Goal: Task Accomplishment & Management: Use online tool/utility

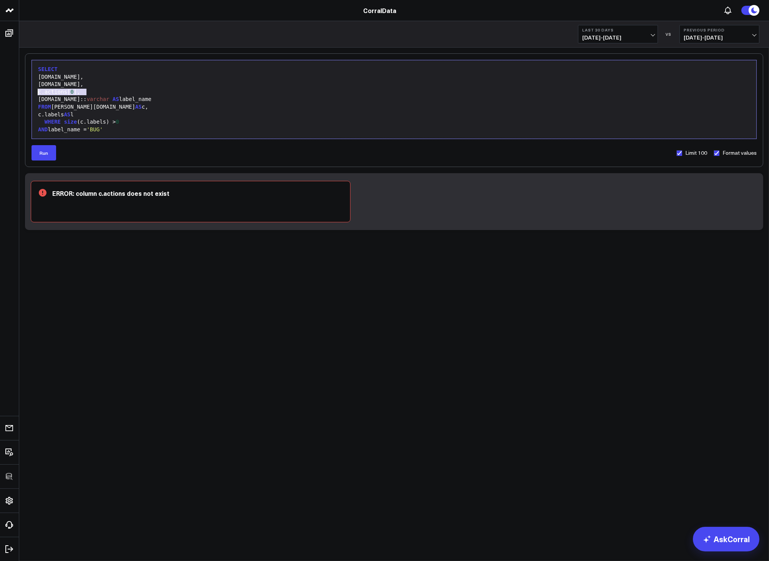
drag, startPoint x: 103, startPoint y: 90, endPoint x: 30, endPoint y: 92, distance: 73.1
click at [30, 92] on div "Selection deleted 9 1 2 3 4 5 6 7 8 9 › ⌄ SELECT [DOMAIN_NAME], [DOMAIN_NAME], …" at bounding box center [394, 110] width 738 height 114
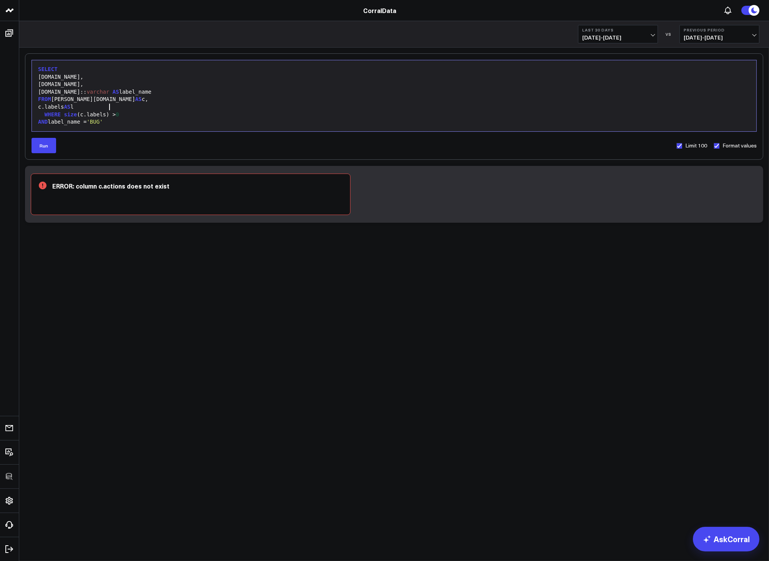
click at [173, 105] on div "c.labels AS l" at bounding box center [394, 107] width 717 height 8
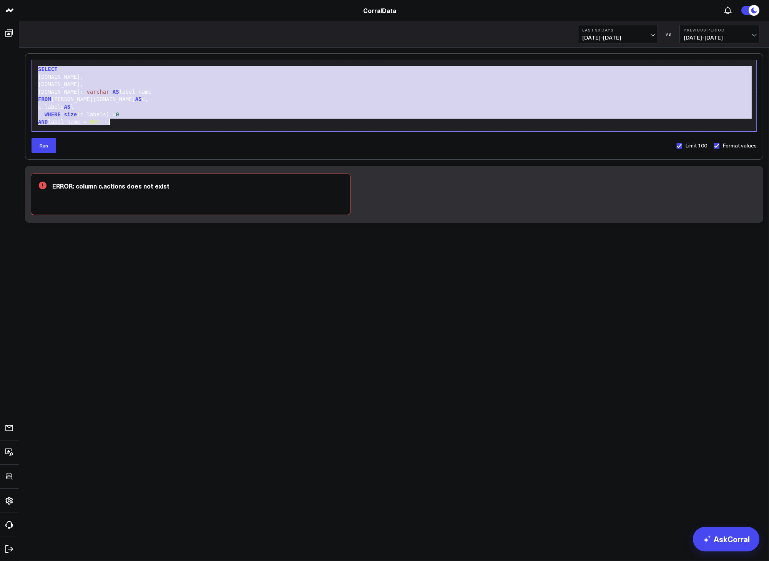
copy div "SELECT [DOMAIN_NAME], [DOMAIN_NAME], [DOMAIN_NAME]:: [PERSON_NAME] AS label_nam…"
click at [175, 104] on div "c.labels AS l" at bounding box center [394, 107] width 717 height 8
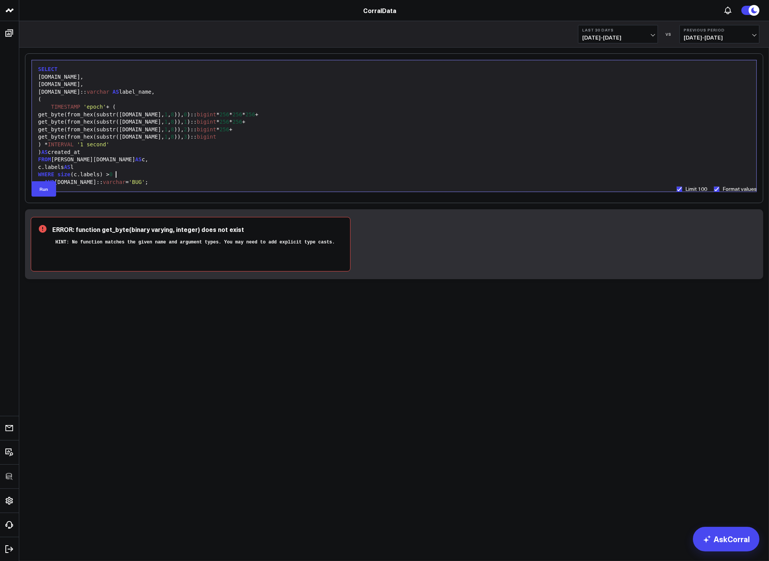
click at [173, 174] on div "WHERE size (c.labels) > 0" at bounding box center [394, 175] width 717 height 8
drag, startPoint x: 314, startPoint y: 244, endPoint x: 330, endPoint y: 243, distance: 16.5
click at [318, 244] on div "HINT: No function matches the given name and argument types. You may need to ad…" at bounding box center [197, 243] width 290 height 12
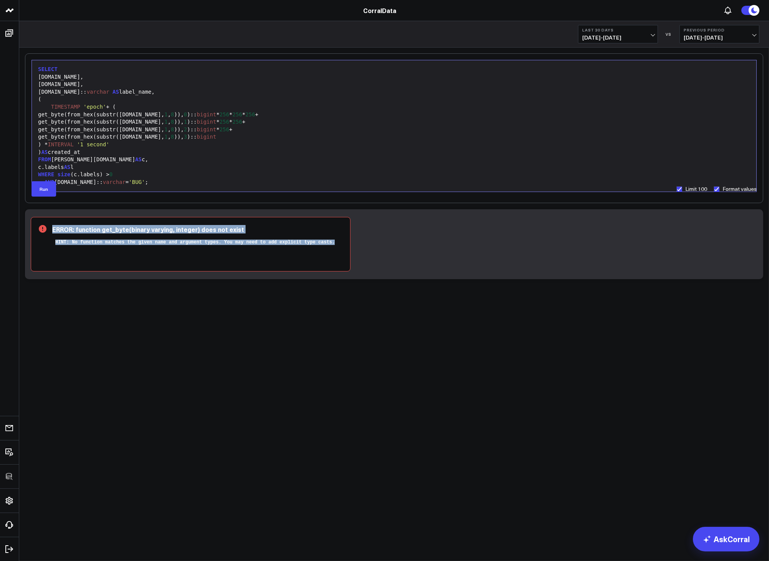
drag, startPoint x: 339, startPoint y: 241, endPoint x: 76, endPoint y: 236, distance: 262.5
click at [76, 236] on div "ERROR: function get_byte(binary varying, integer) does not exist HINT: No funct…" at bounding box center [191, 244] width 320 height 55
copy div "ERROR: function get_byte(binary varying, integer) does not exist HINT: No funct…"
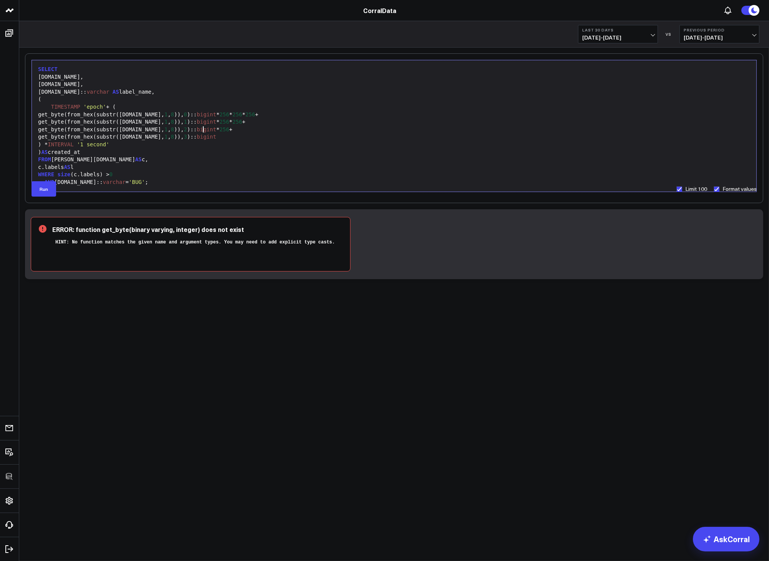
click at [202, 128] on span "bigint" at bounding box center [207, 129] width 20 height 6
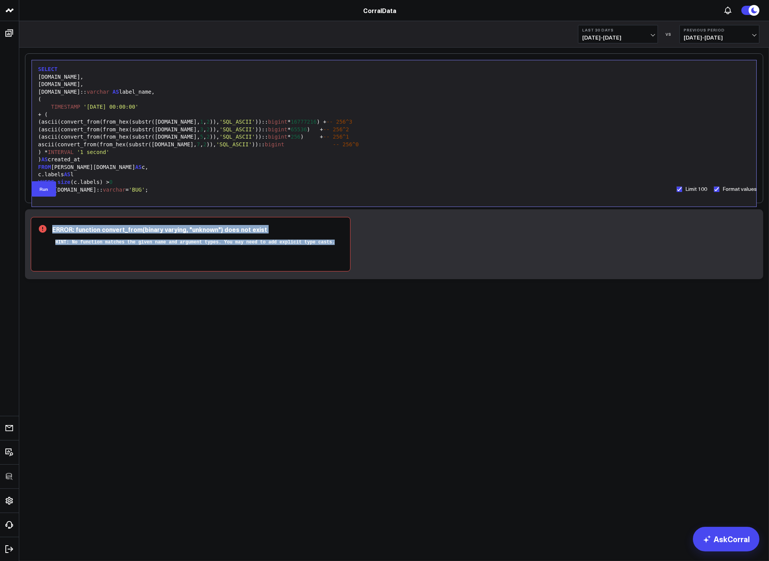
drag, startPoint x: 279, startPoint y: 253, endPoint x: 60, endPoint y: 221, distance: 221.7
click at [60, 221] on div "ERROR: function convert_from(binary varying, "unknown") does not exist HINT: No…" at bounding box center [191, 244] width 320 height 55
copy div "ERROR: function convert_from(binary varying, "unknown") does not exist HINT: No…"
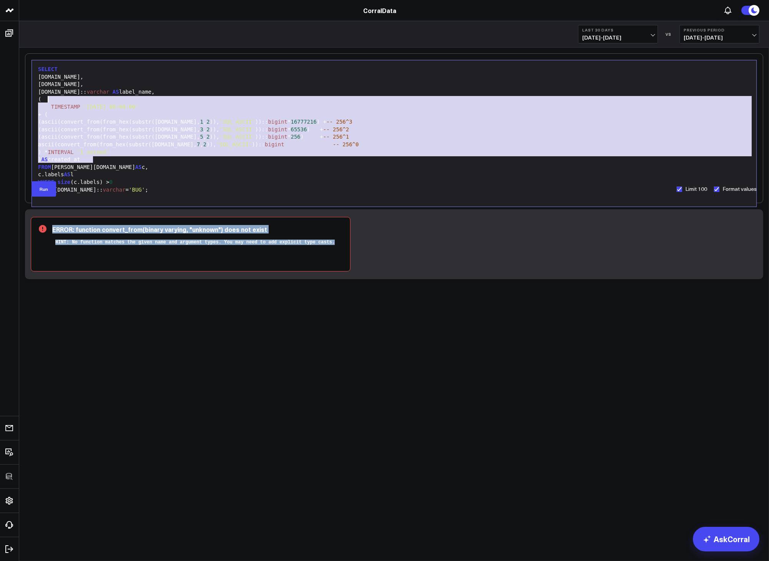
drag, startPoint x: 94, startPoint y: 158, endPoint x: 48, endPoint y: 100, distance: 74.1
click at [48, 100] on div "SELECT [DOMAIN_NAME], [DOMAIN_NAME], [DOMAIN_NAME]:: varchar AS label_name, ( T…" at bounding box center [394, 133] width 717 height 139
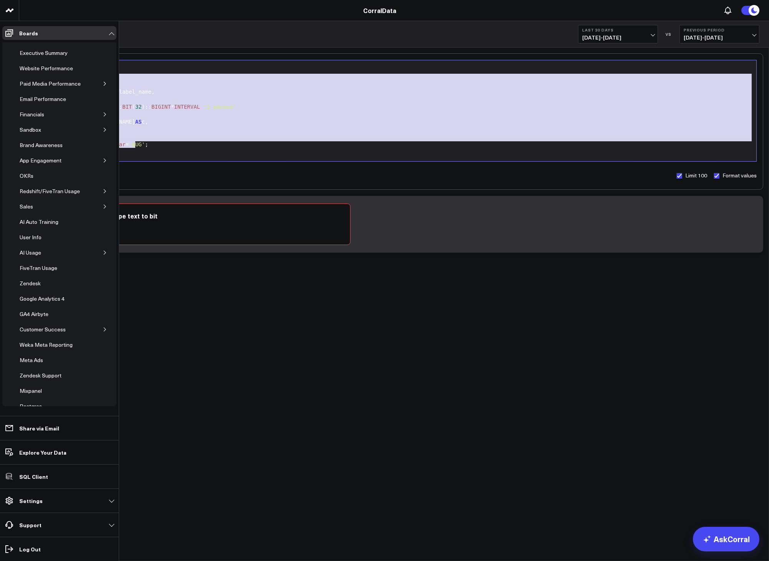
drag, startPoint x: 140, startPoint y: 145, endPoint x: 12, endPoint y: 75, distance: 145.7
click at [12, 75] on div "3725 Test 829 Studios Accenture Acme Industrial Activant Capital ADVENT Agricul…" at bounding box center [384, 149] width 769 height 299
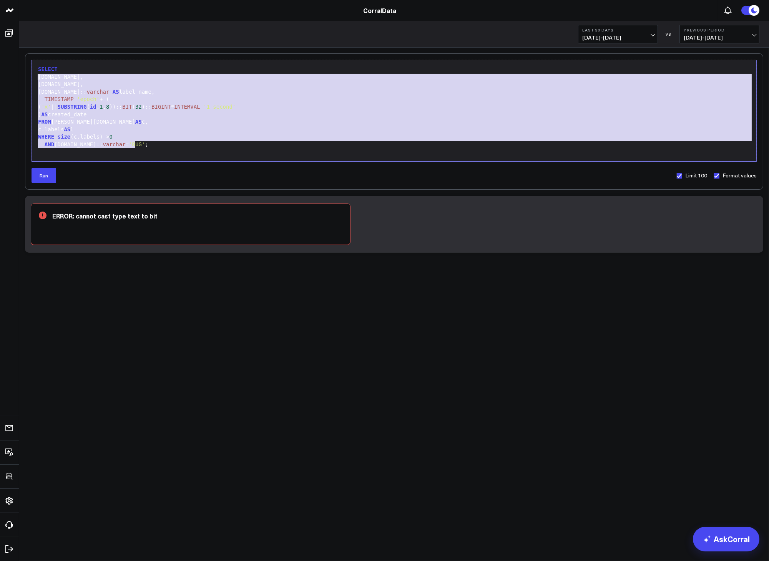
click at [183, 214] on div "ERROR: cannot cast type text to bit" at bounding box center [197, 216] width 290 height 8
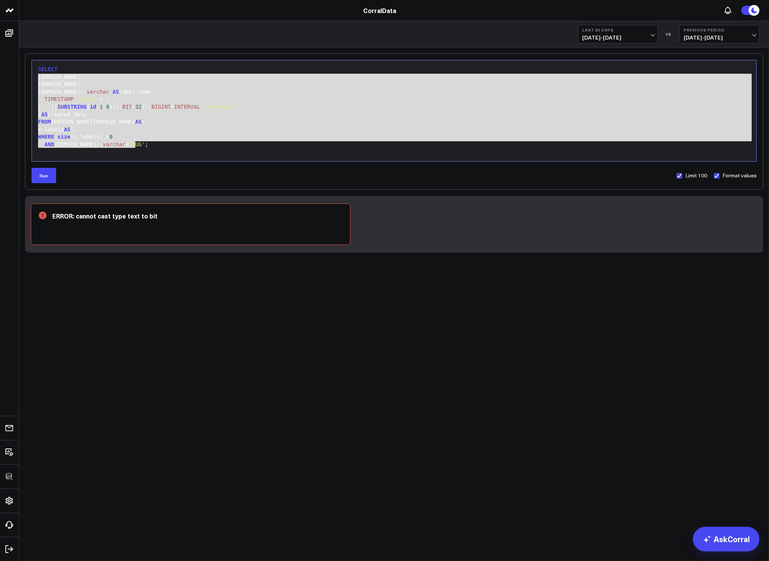
click at [184, 216] on div "ERROR: cannot cast type text to bit" at bounding box center [197, 216] width 290 height 8
click at [107, 214] on icon at bounding box center [96, 241] width 115 height 58
copy div "ERROR: cannot cast type text to bit"
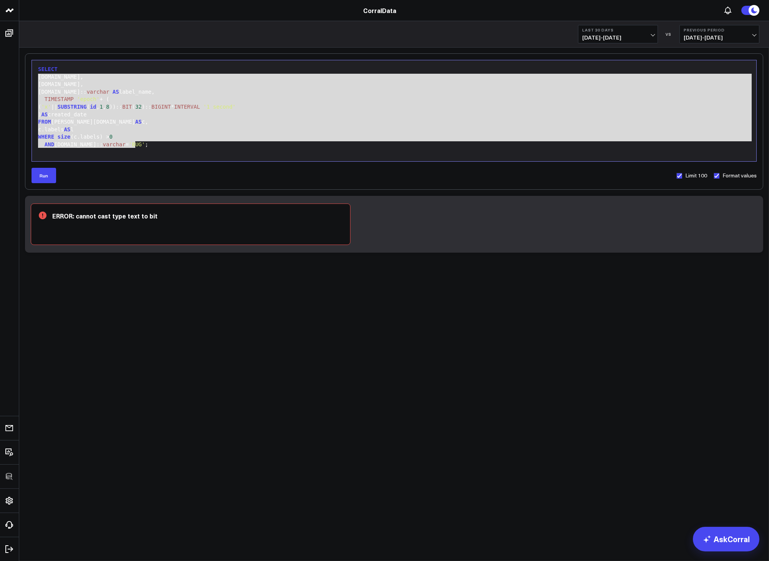
click at [31, 133] on div "Selection deleted 99 1 2 3 4 5 6 7 8 9 10 11 12 › ⌄ SELECT [DOMAIN_NAME], [DOMA…" at bounding box center [394, 121] width 738 height 136
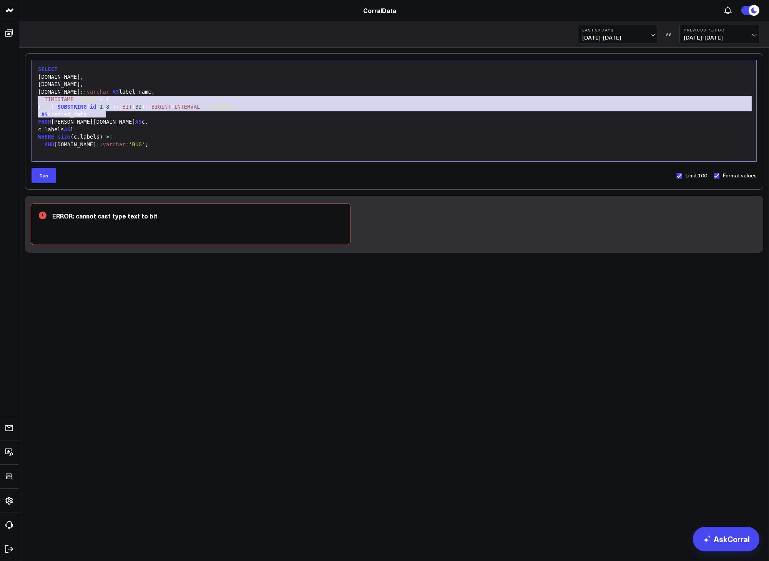
drag, startPoint x: 112, startPoint y: 115, endPoint x: 28, endPoint y: 101, distance: 84.8
click at [28, 101] on div "Selection deleted 99 1 2 3 4 5 6 7 8 9 10 11 12 › ⌄ SELECT [DOMAIN_NAME], [DOMA…" at bounding box center [394, 121] width 738 height 136
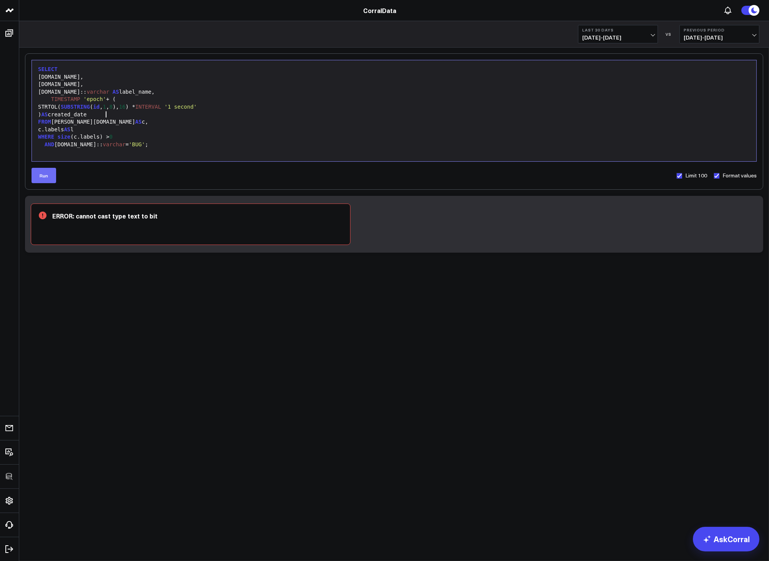
click at [45, 175] on button "Run" at bounding box center [44, 175] width 25 height 15
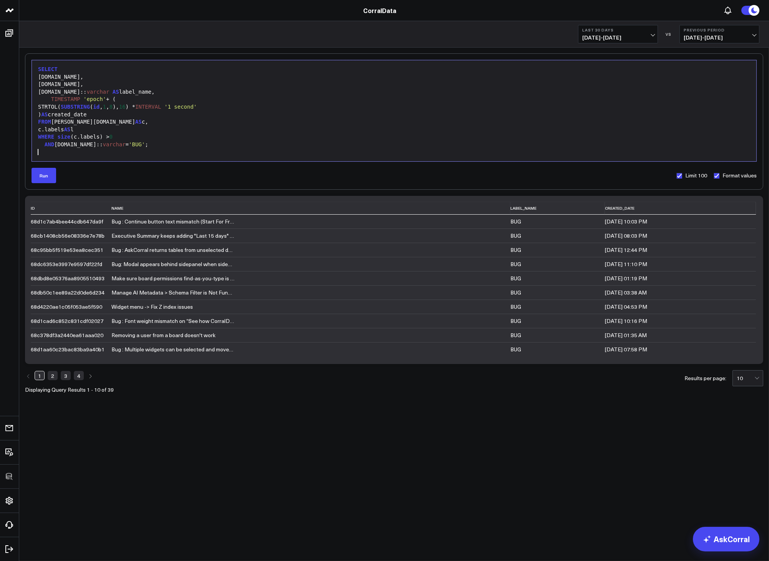
click at [150, 149] on div at bounding box center [394, 153] width 717 height 8
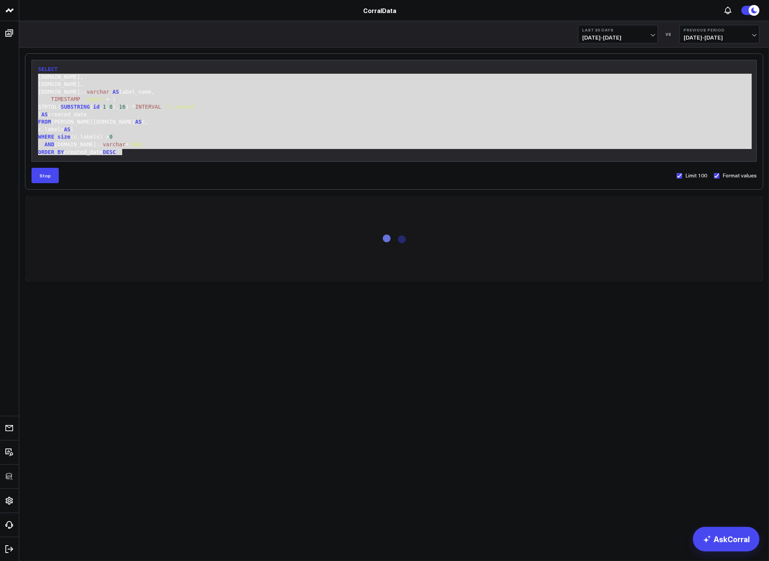
drag, startPoint x: 151, startPoint y: 152, endPoint x: 27, endPoint y: 72, distance: 147.6
click at [28, 71] on div "Selection deleted 99 1 2 3 4 5 6 7 8 9 10 11 12 › ⌄ SELECT [DOMAIN_NAME], [DOMA…" at bounding box center [394, 121] width 738 height 136
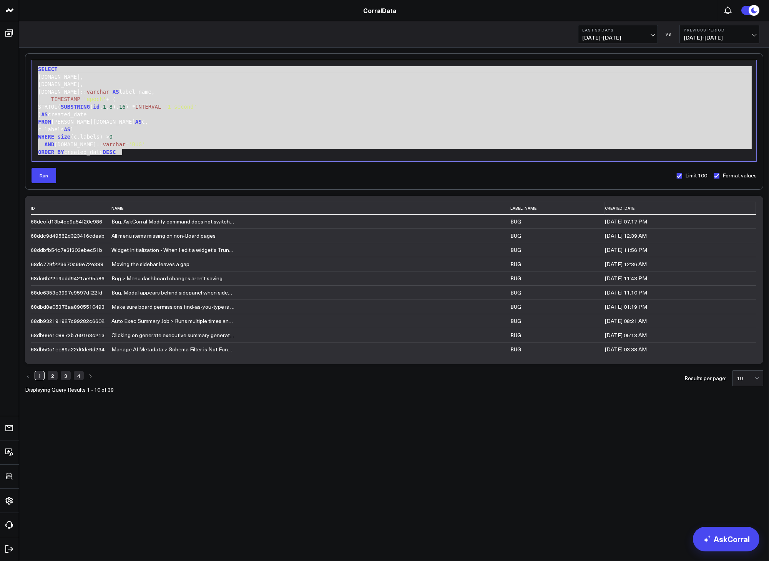
click at [222, 115] on div ") AS created_date" at bounding box center [394, 115] width 717 height 8
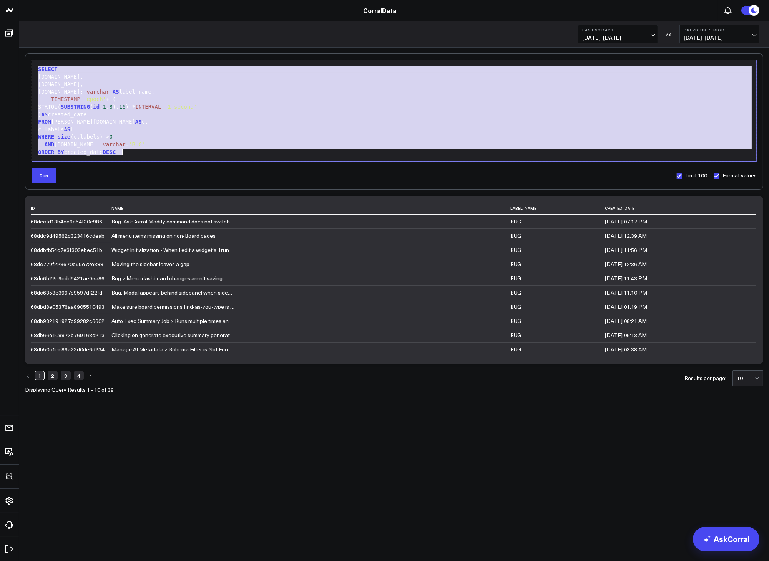
copy div "SELECT [DOMAIN_NAME], [DOMAIN_NAME], [DOMAIN_NAME]:: [PERSON_NAME] AS label_nam…"
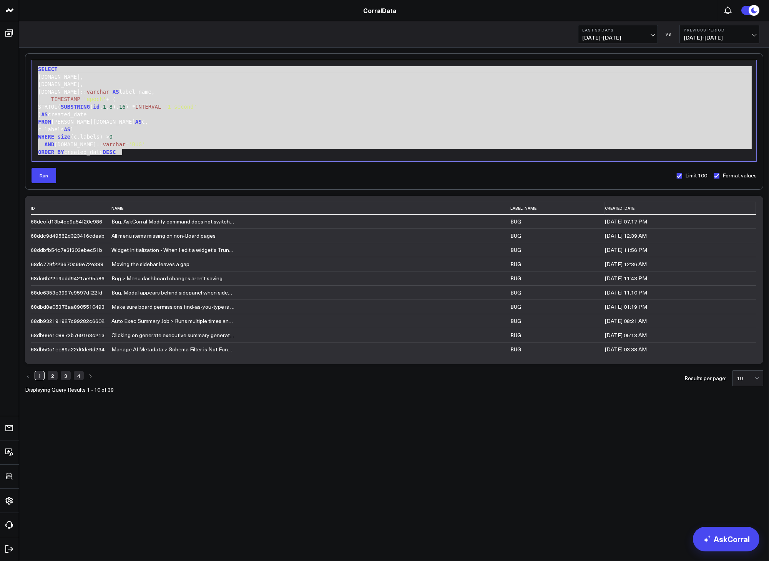
click at [170, 96] on div "TIMESTAMP 'epoch' + (" at bounding box center [394, 100] width 717 height 8
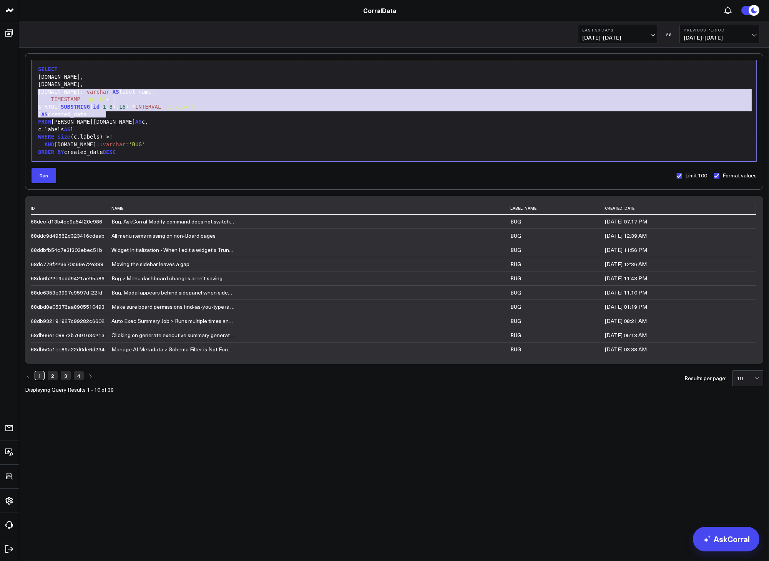
drag, startPoint x: 120, startPoint y: 112, endPoint x: 27, endPoint y: 95, distance: 94.5
click at [27, 95] on div "Selection deleted 99 1 2 3 4 5 6 7 8 9 10 11 12 › ⌄ SELECT [DOMAIN_NAME], [DOMA…" at bounding box center [394, 121] width 738 height 136
copy div "[DOMAIN_NAME]:: [PERSON_NAME] AS label_name, TIMESTAMP 'epoch' + ( STRTOL( SUBS…"
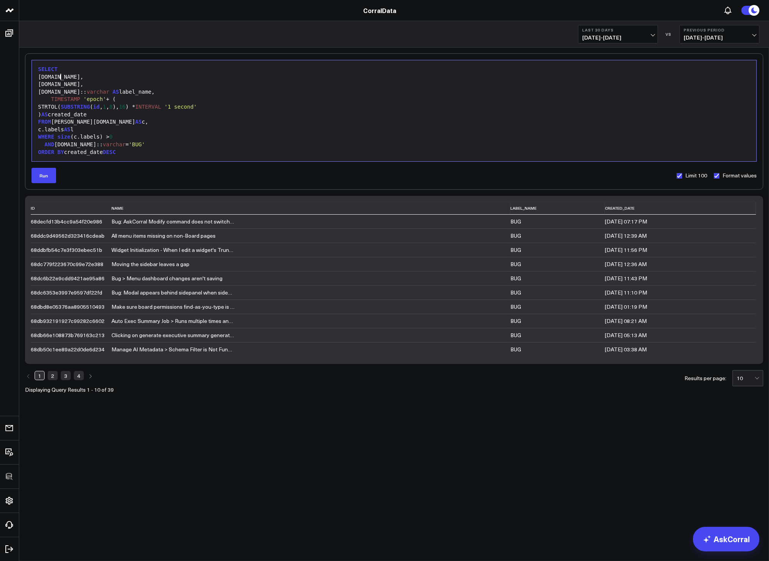
click at [183, 78] on div "[DOMAIN_NAME]," at bounding box center [394, 77] width 717 height 8
click at [123, 99] on div "TIMESTAMP 'epoch' + (" at bounding box center [394, 100] width 717 height 8
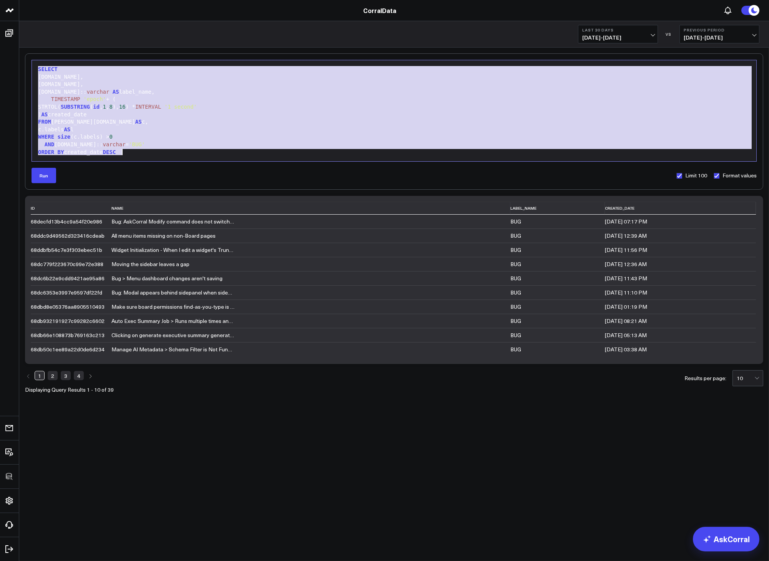
click at [139, 115] on div ") AS created_date" at bounding box center [394, 115] width 717 height 8
copy div "SELECT [DOMAIN_NAME], [DOMAIN_NAME], [DOMAIN_NAME]:: [PERSON_NAME] AS label_nam…"
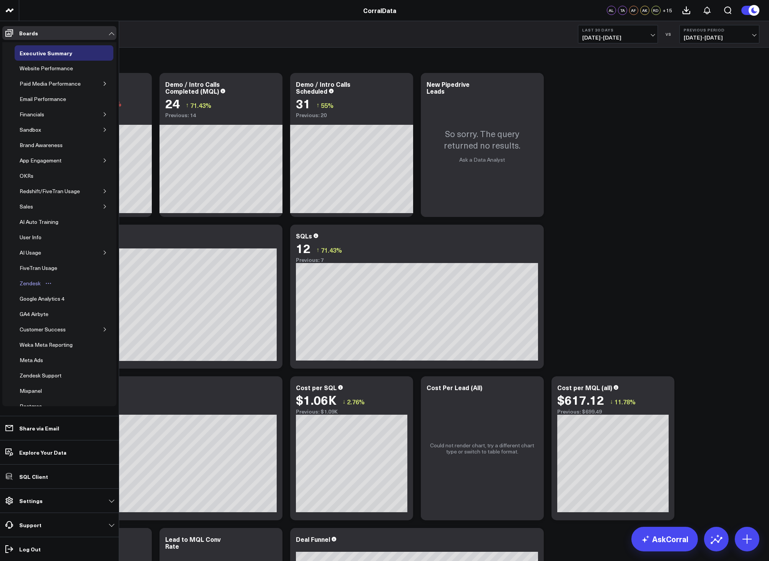
scroll to position [45, 0]
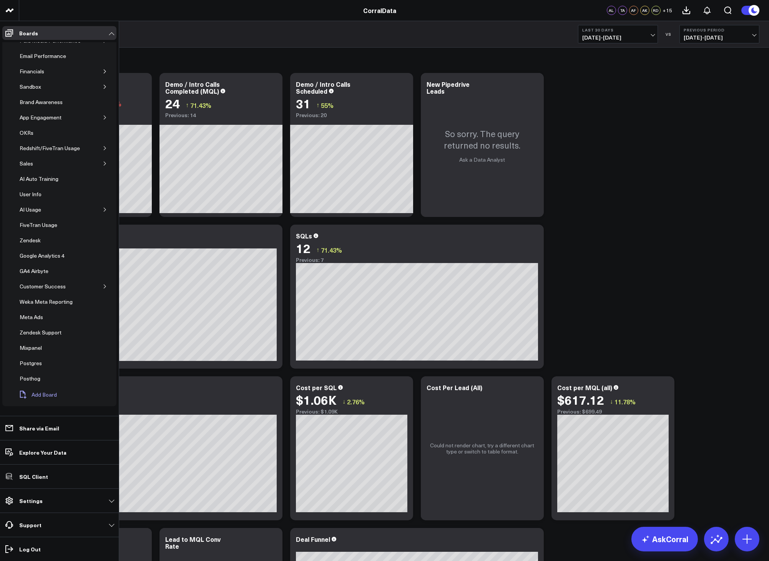
click at [39, 396] on span "Add Board" at bounding box center [44, 395] width 25 height 6
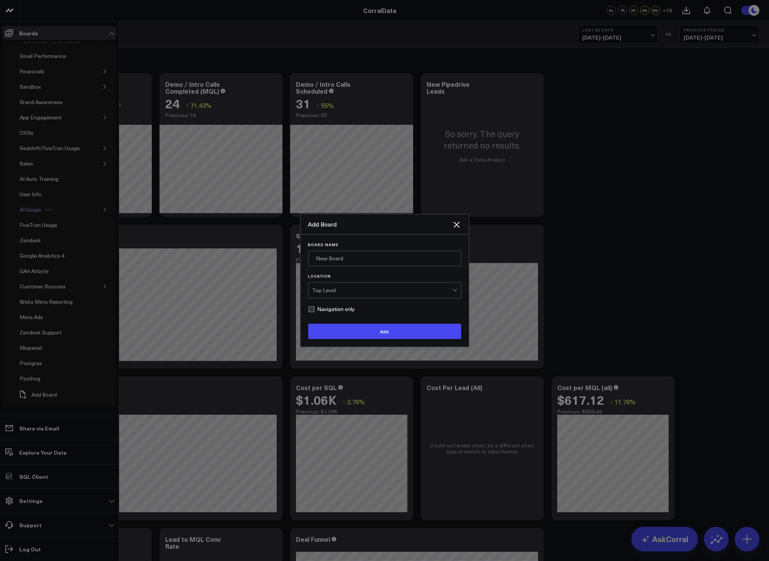
drag, startPoint x: 25, startPoint y: 201, endPoint x: 25, endPoint y: 205, distance: 3.9
click at [25, 204] on div at bounding box center [384, 280] width 769 height 561
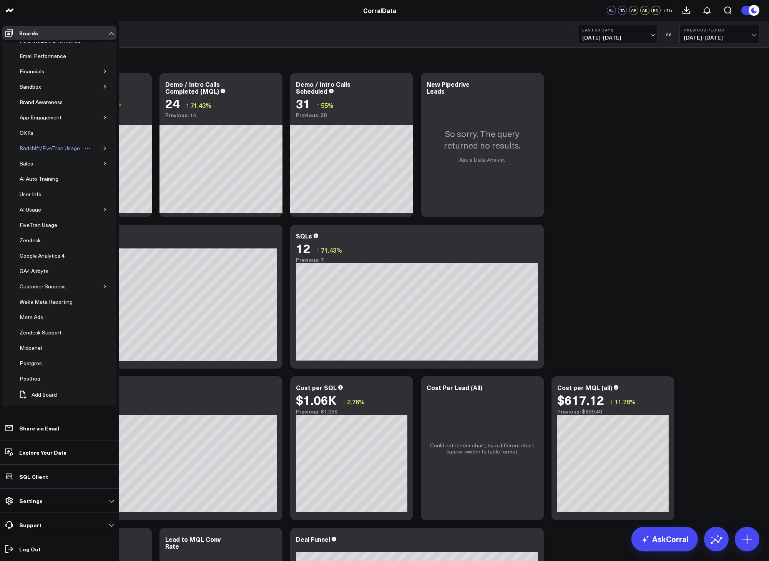
scroll to position [0, 0]
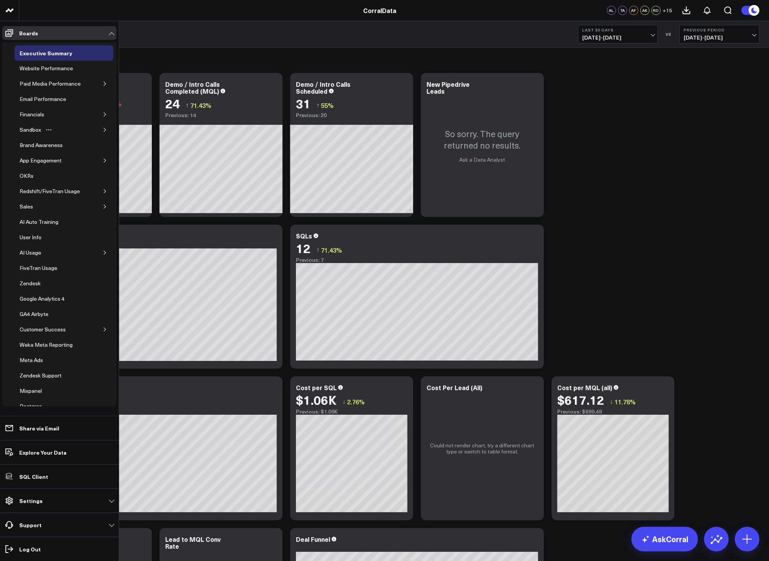
click at [99, 125] on div "Sandbox" at bounding box center [64, 129] width 99 height 15
click at [103, 131] on icon "button" at bounding box center [105, 130] width 5 height 5
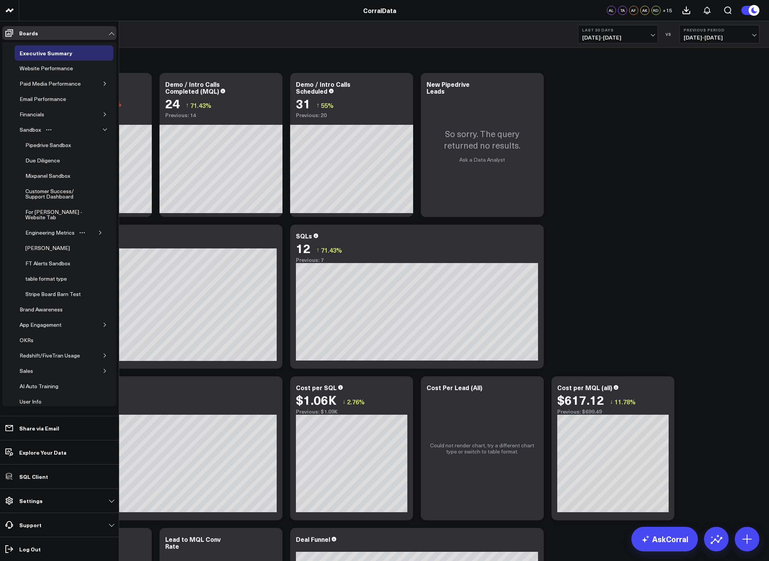
click at [96, 229] on button "button" at bounding box center [100, 233] width 8 height 8
click at [51, 229] on div "Engineering Metrics" at bounding box center [49, 232] width 53 height 9
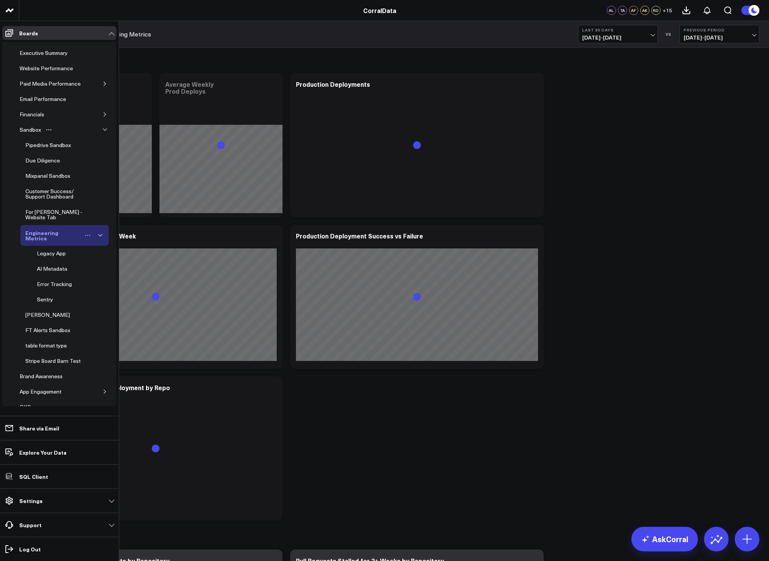
click at [85, 232] on icon "Open board menu" at bounding box center [88, 235] width 6 height 6
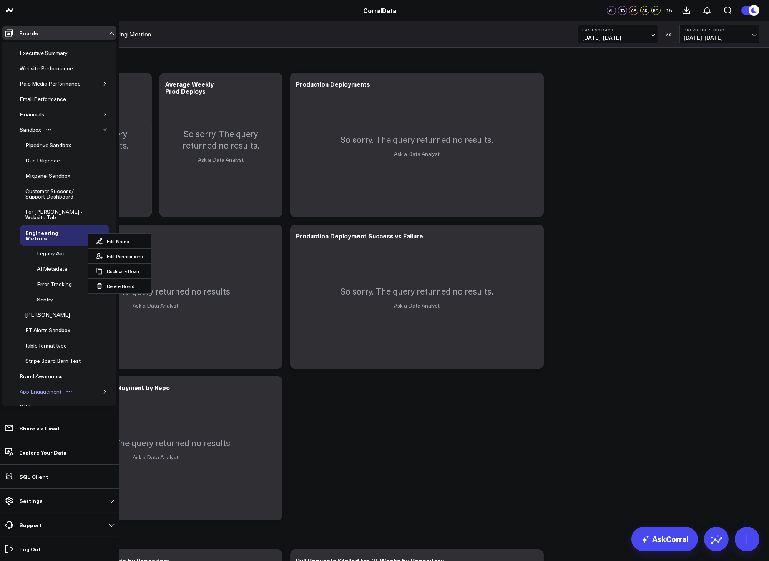
click at [30, 384] on link "App Engagement" at bounding box center [46, 391] width 63 height 15
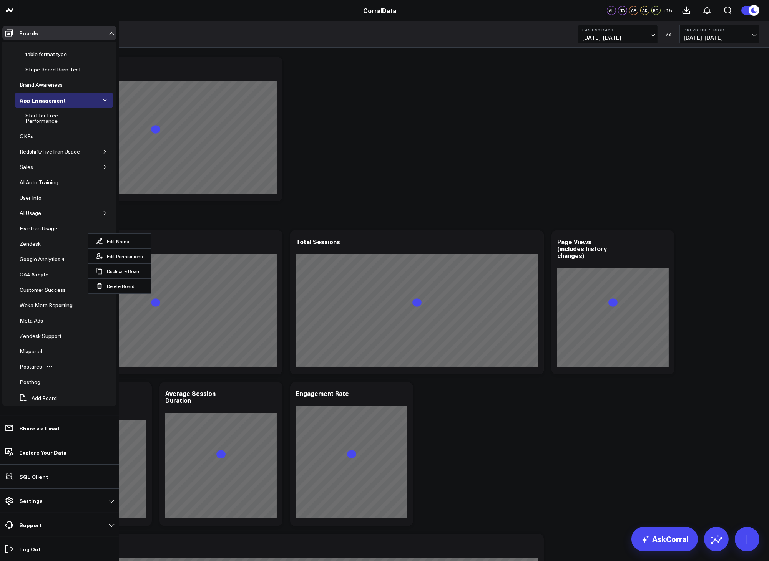
scroll to position [287, 0]
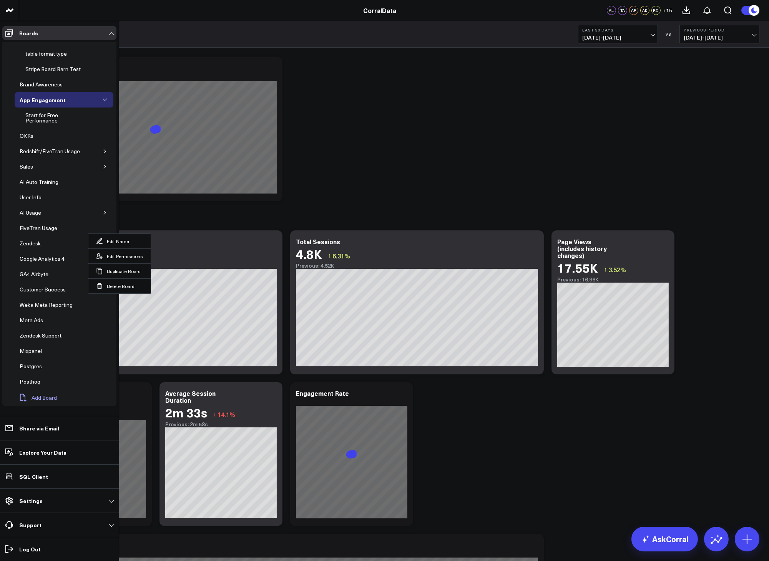
click at [52, 395] on span "Add Board" at bounding box center [44, 398] width 25 height 6
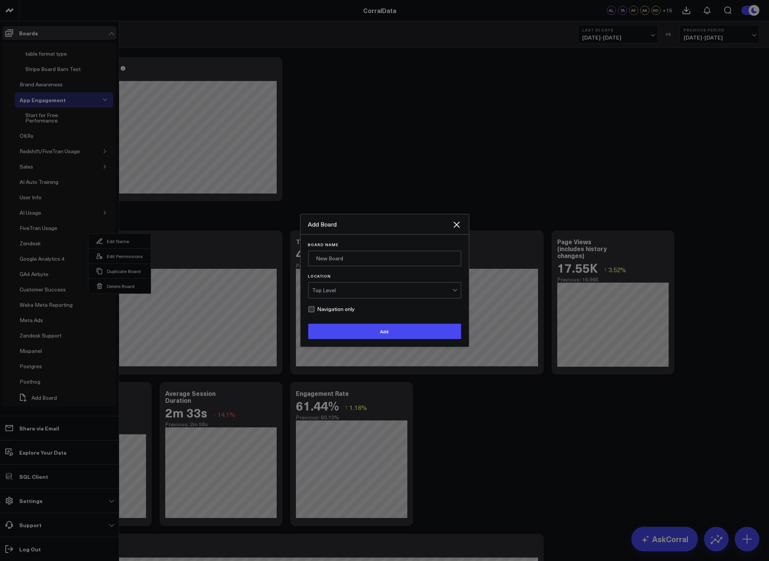
click at [347, 285] on div "Top Level" at bounding box center [382, 290] width 140 height 15
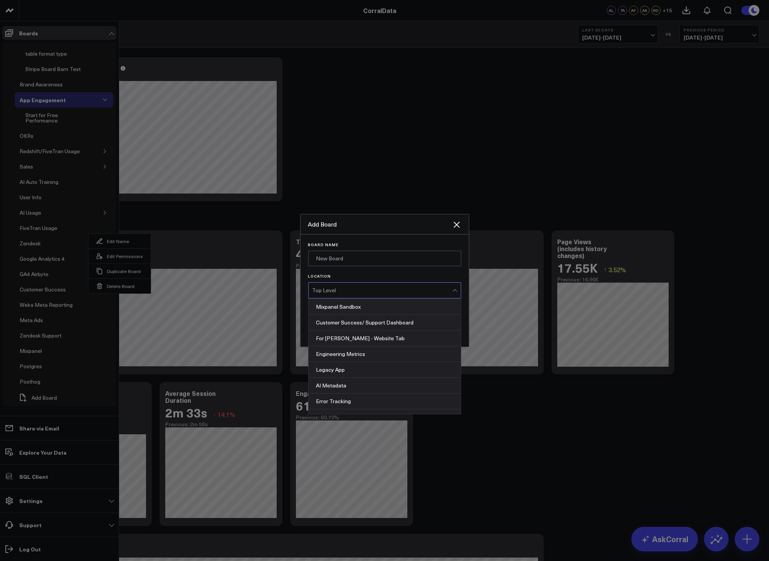
scroll to position [205, 0]
click at [390, 350] on div "Engineering Metrics" at bounding box center [385, 354] width 152 height 16
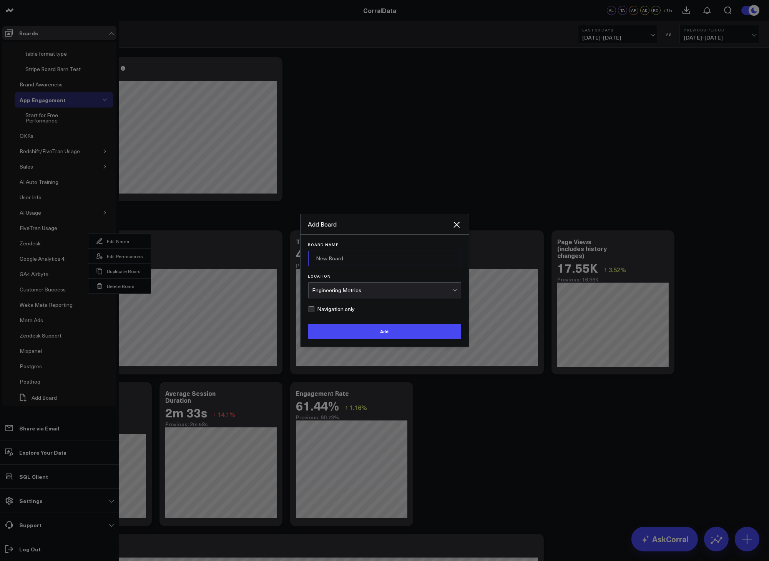
click at [356, 263] on input "Board Name" at bounding box center [384, 258] width 153 height 15
type input "Trello"
click at [428, 334] on button "Add" at bounding box center [384, 331] width 153 height 15
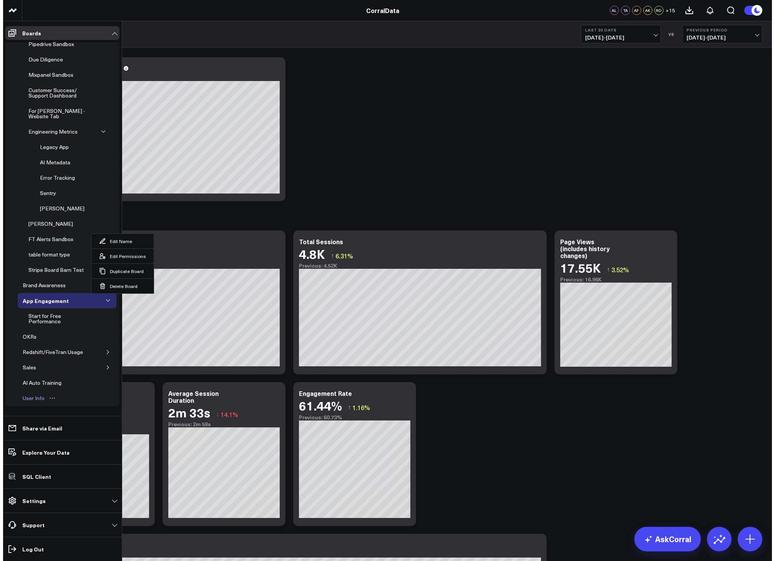
scroll to position [97, 0]
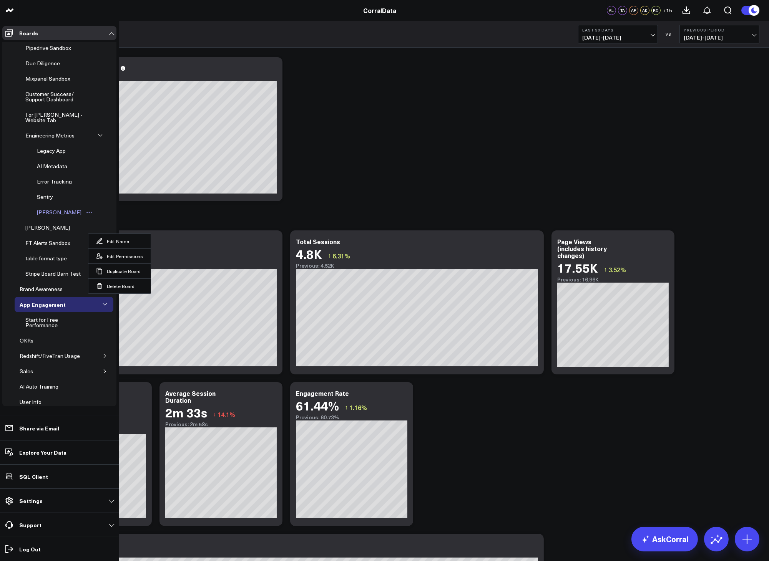
click at [44, 208] on div "Trello" at bounding box center [59, 212] width 48 height 9
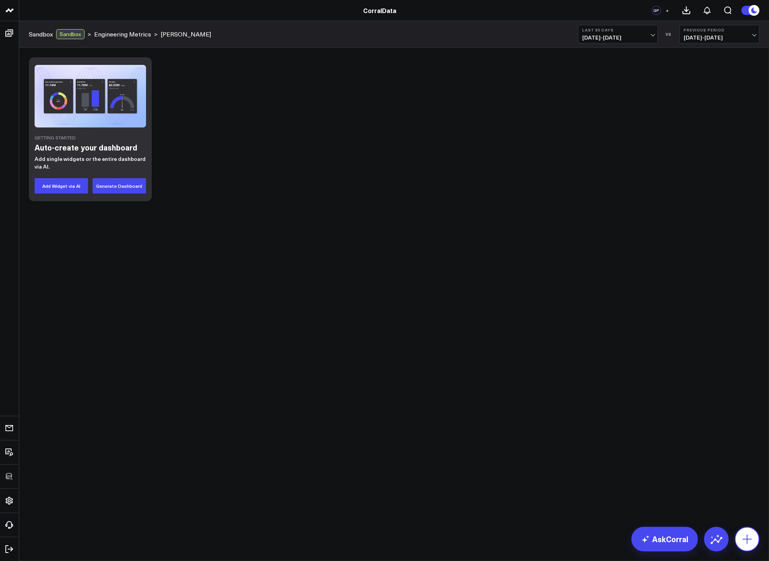
click at [753, 541] on icon at bounding box center [747, 539] width 12 height 12
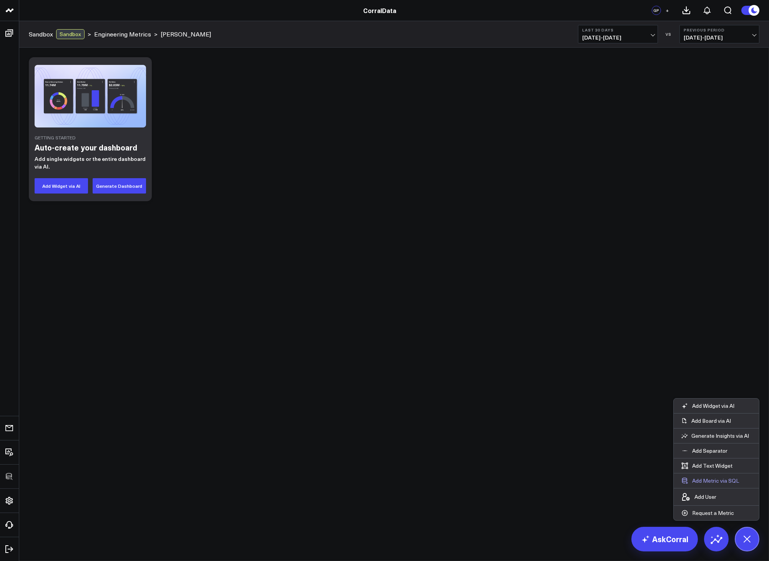
click at [718, 477] on button "Add Metric via SQL" at bounding box center [710, 481] width 73 height 15
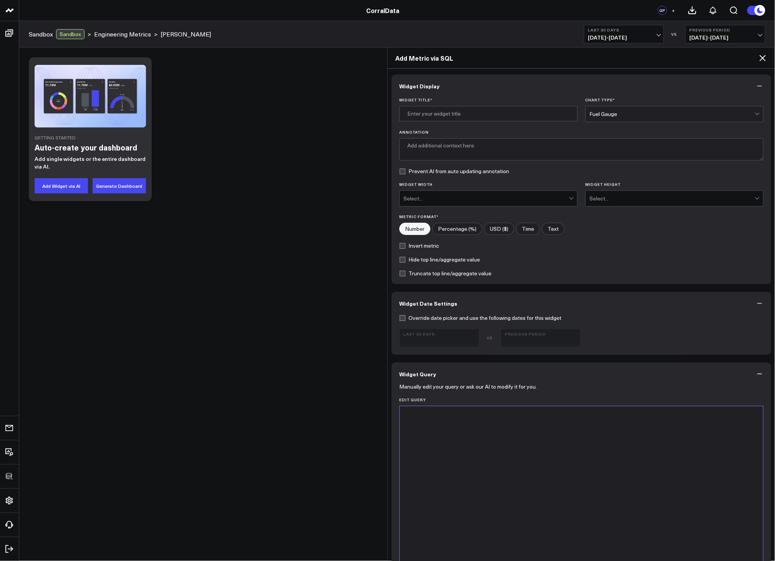
click at [572, 421] on div at bounding box center [581, 502] width 356 height 184
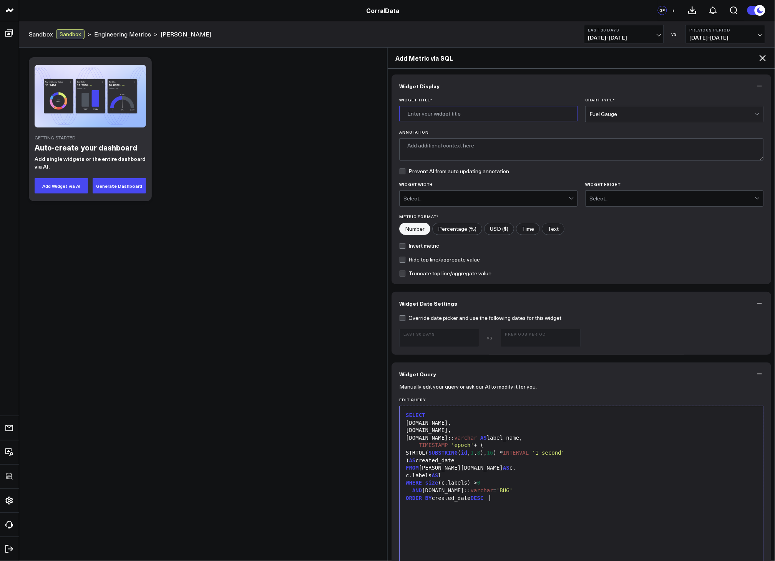
click at [415, 113] on input "Widget Title *" at bounding box center [488, 113] width 178 height 15
type input "Recent Trello Tickets"
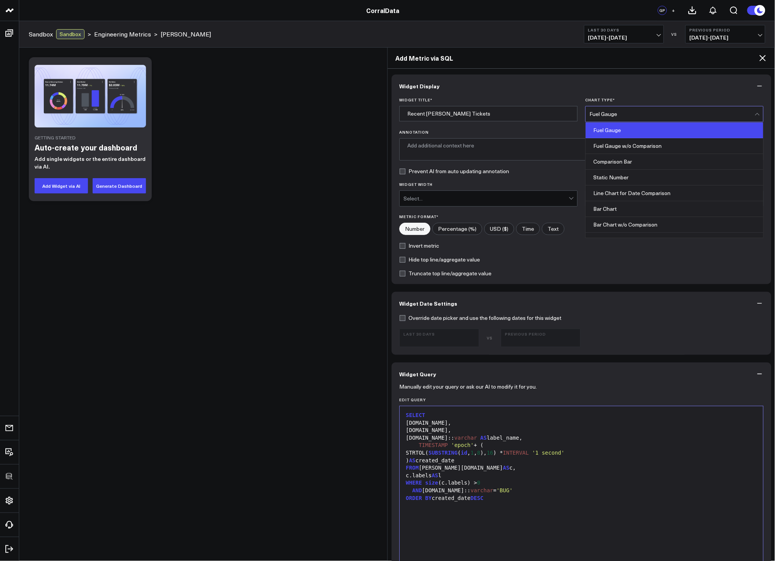
click at [635, 109] on div "Fuel Gauge" at bounding box center [671, 113] width 165 height 15
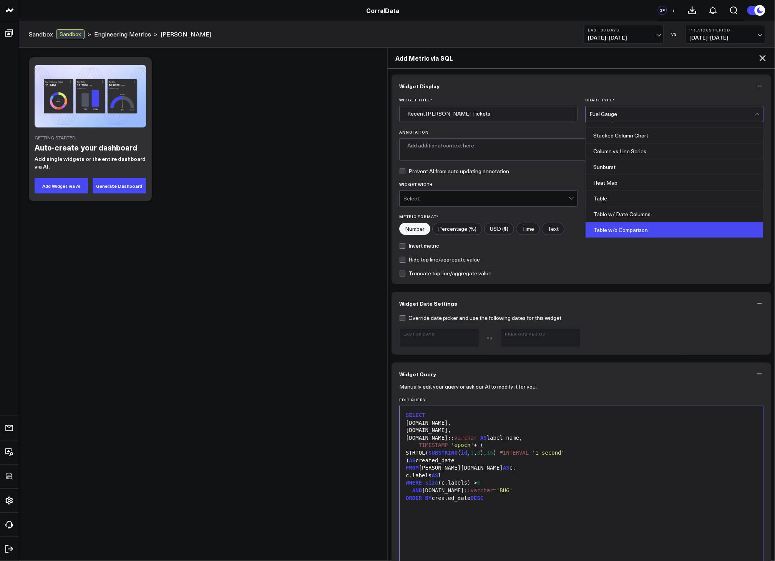
click at [621, 229] on div "Table w/o Comparison" at bounding box center [675, 229] width 178 height 15
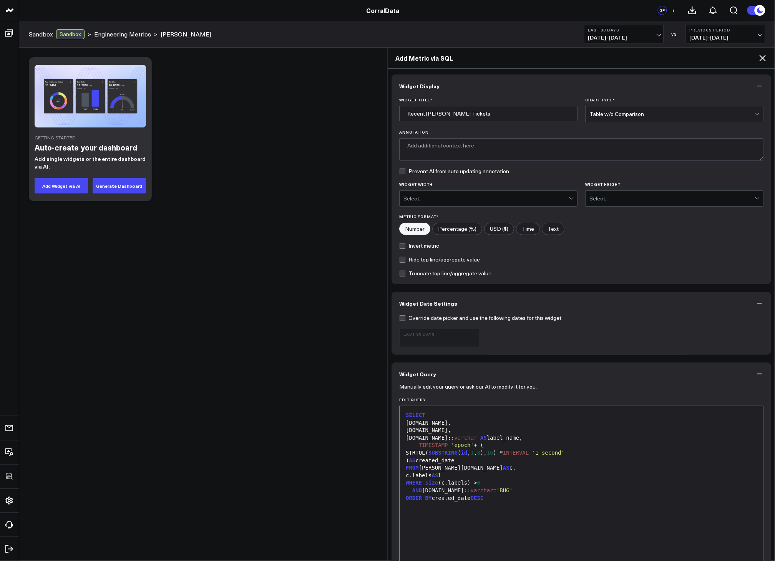
scroll to position [192, 0]
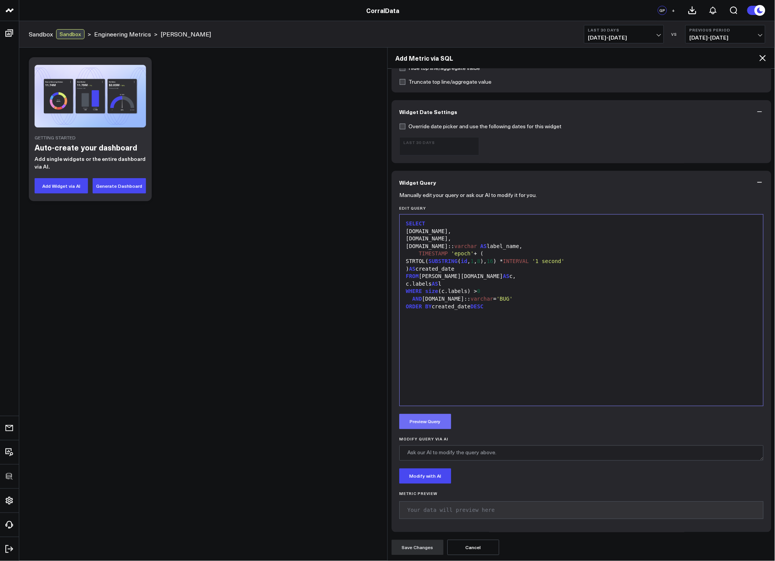
click at [423, 423] on button "Preview Query" at bounding box center [425, 421] width 52 height 15
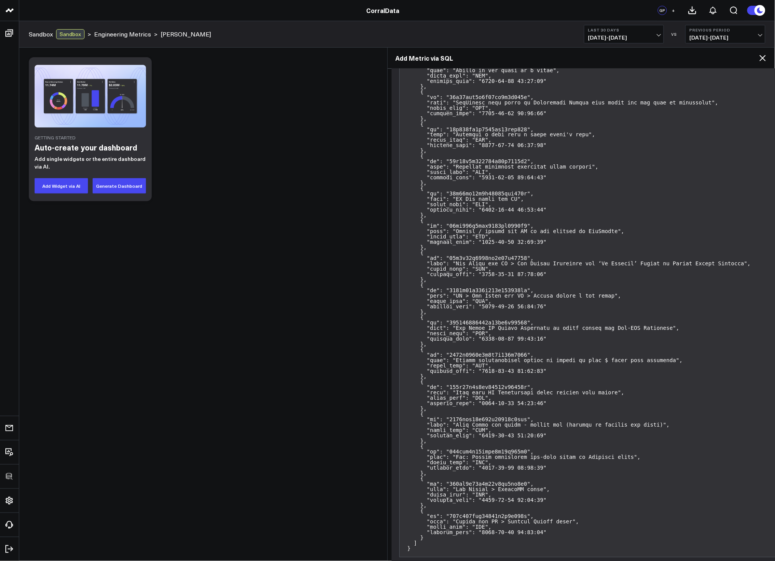
scroll to position [1470, 0]
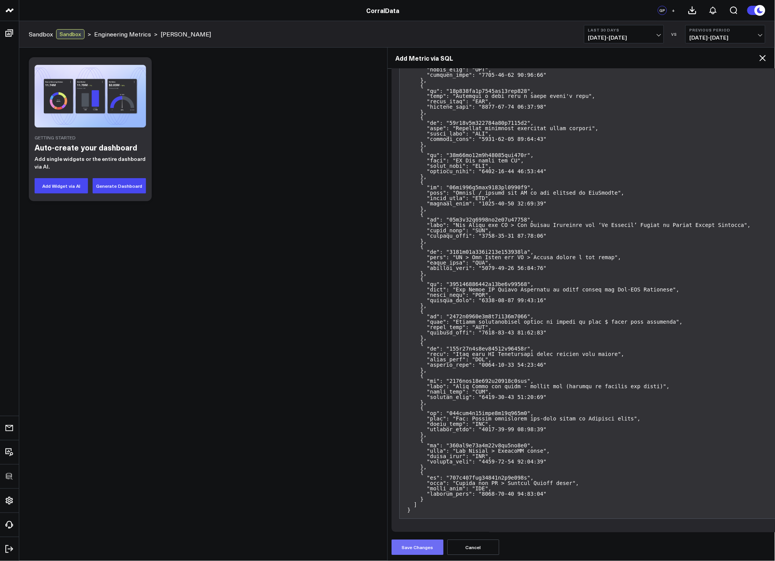
click at [431, 546] on button "Save Changes" at bounding box center [418, 547] width 52 height 15
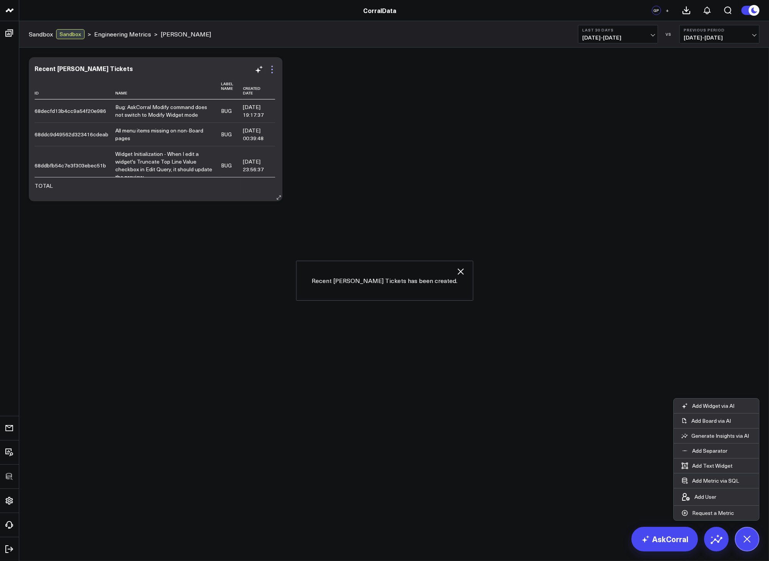
click at [273, 67] on icon at bounding box center [271, 69] width 9 height 9
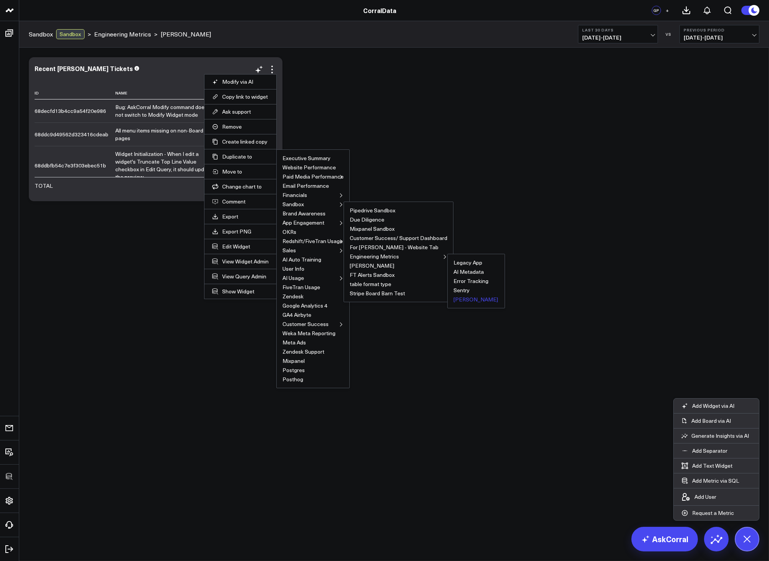
click at [468, 301] on li "Trello" at bounding box center [475, 299] width 45 height 5
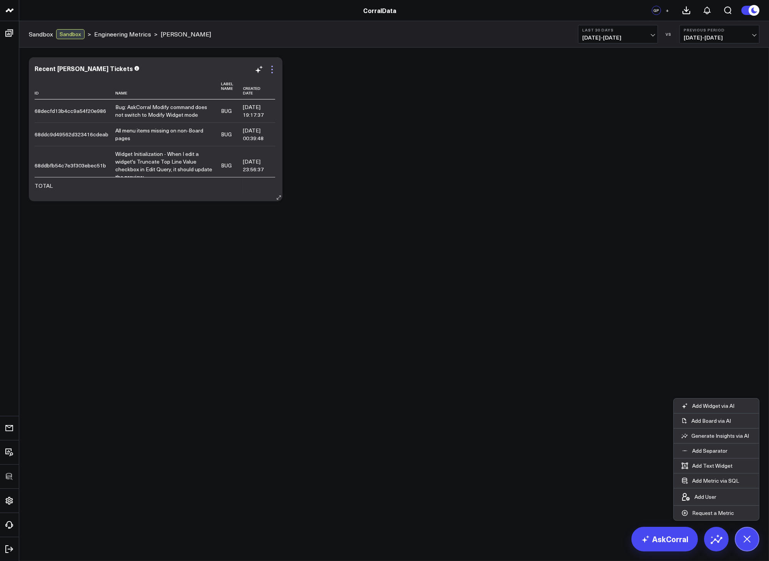
click at [275, 72] on icon at bounding box center [271, 69] width 9 height 9
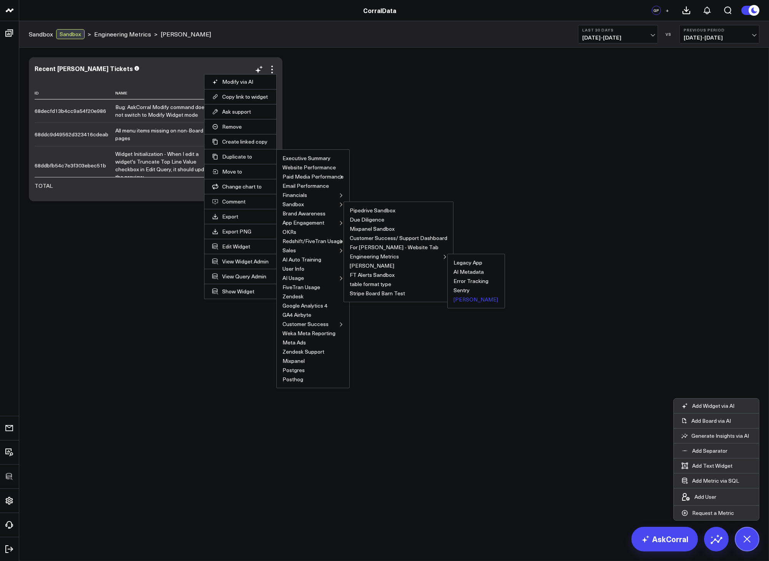
click at [460, 300] on button "Trello" at bounding box center [475, 299] width 45 height 5
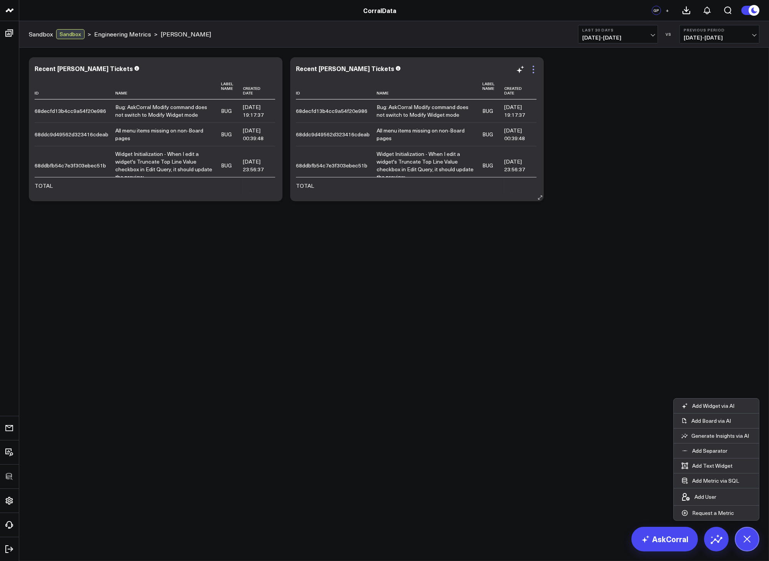
click at [535, 68] on icon at bounding box center [533, 69] width 9 height 9
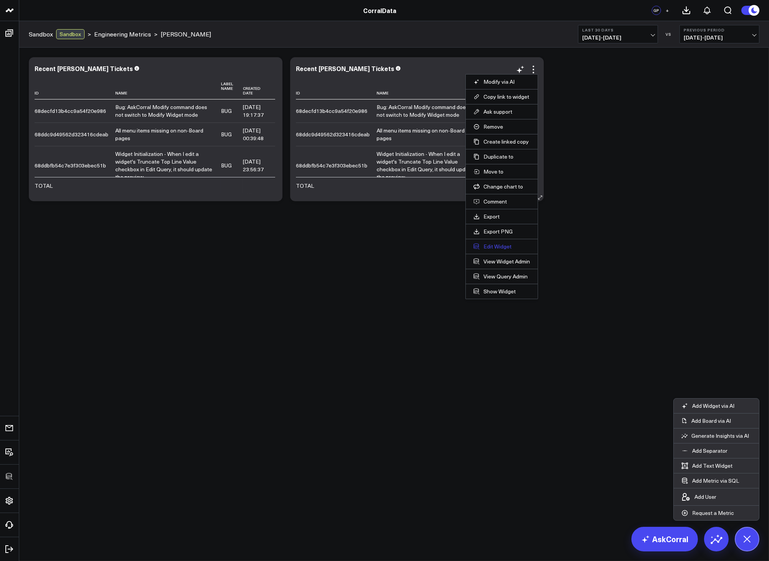
click at [492, 244] on button "Edit Widget" at bounding box center [501, 246] width 56 height 7
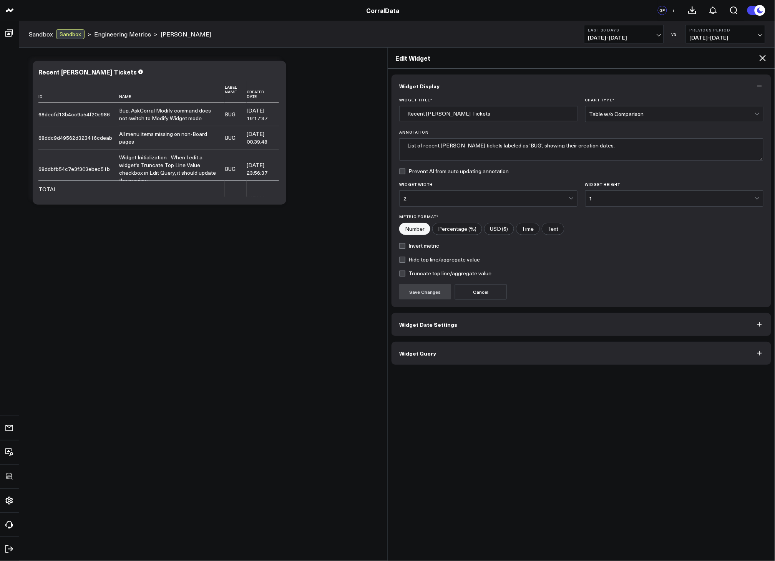
click at [430, 356] on span "Widget Query" at bounding box center [417, 353] width 37 height 6
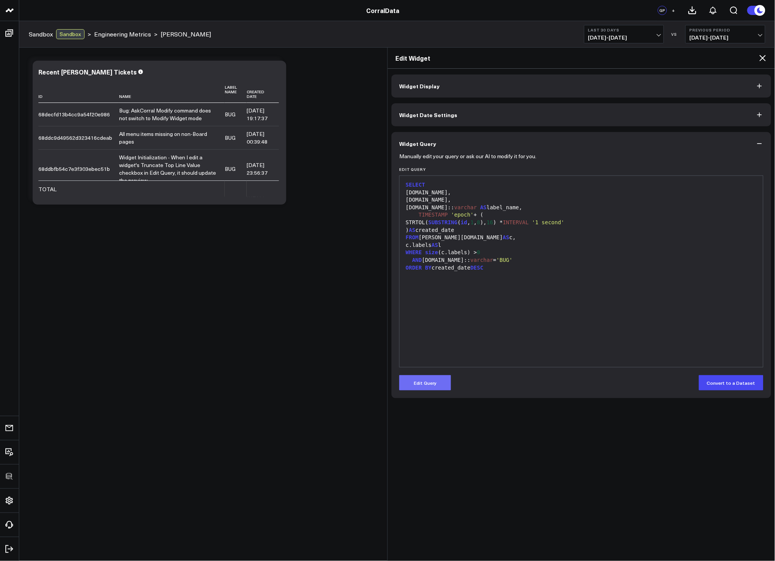
click at [435, 383] on button "Edit Query" at bounding box center [425, 382] width 52 height 15
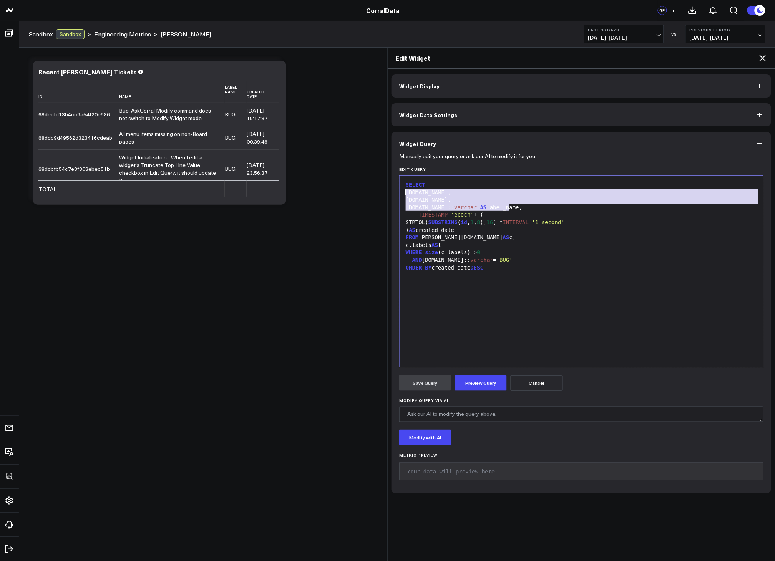
drag, startPoint x: 514, startPoint y: 207, endPoint x: 393, endPoint y: 193, distance: 121.5
click at [393, 193] on div "Manually edit your query or ask our AI to modify it for you. Edit Query 99 1 2 …" at bounding box center [582, 324] width 380 height 339
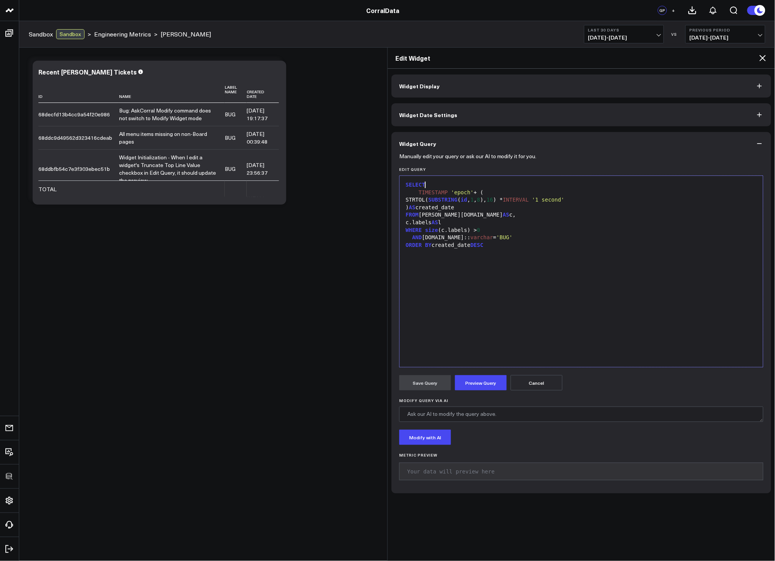
click at [505, 202] on div "STRTOL( SUBSTRING ( id , 1 , 8 ), 16 ) * INTERVAL '1 second'" at bounding box center [581, 200] width 356 height 8
click at [501, 204] on div "STRTOL( SUBSTRING ( id , 1 , 8 ), 16 ) * INTERVAL '1 second'" at bounding box center [581, 200] width 356 height 8
click at [587, 244] on div "AND l.name:: varchar = 'BUG'" at bounding box center [581, 246] width 356 height 8
click at [513, 247] on div "SELECT TIMESTAMP 'epoch' + ( STRTOL( SUBSTRING ( id , 1 , 8 ), 16 ) * INTERVAL …" at bounding box center [581, 272] width 356 height 184
click at [466, 376] on button "Preview Query" at bounding box center [481, 382] width 52 height 15
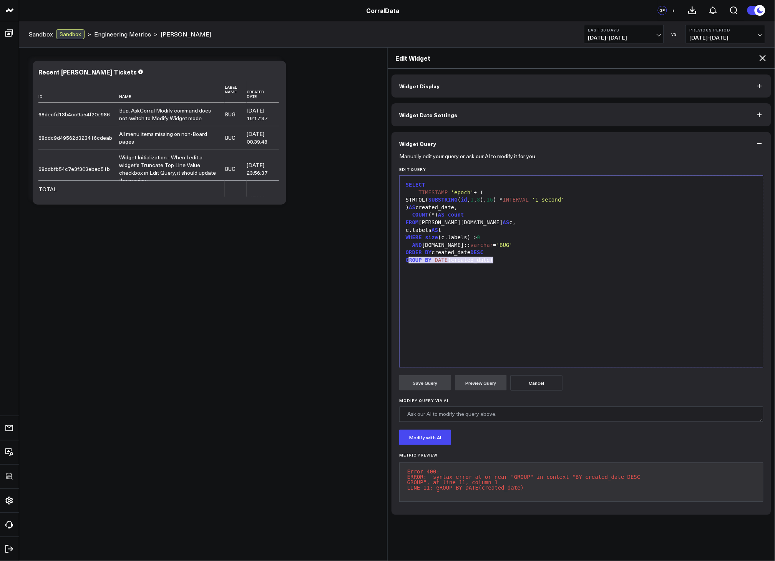
drag, startPoint x: 502, startPoint y: 261, endPoint x: 400, endPoint y: 262, distance: 101.8
click at [400, 262] on div "Selection deleted 99 1 2 3 4 5 6 7 8 9 10 11 › ⌄ SELECT TIMESTAMP 'epoch' + ( S…" at bounding box center [581, 272] width 364 height 192
click at [498, 380] on button "Preview Query" at bounding box center [481, 382] width 52 height 15
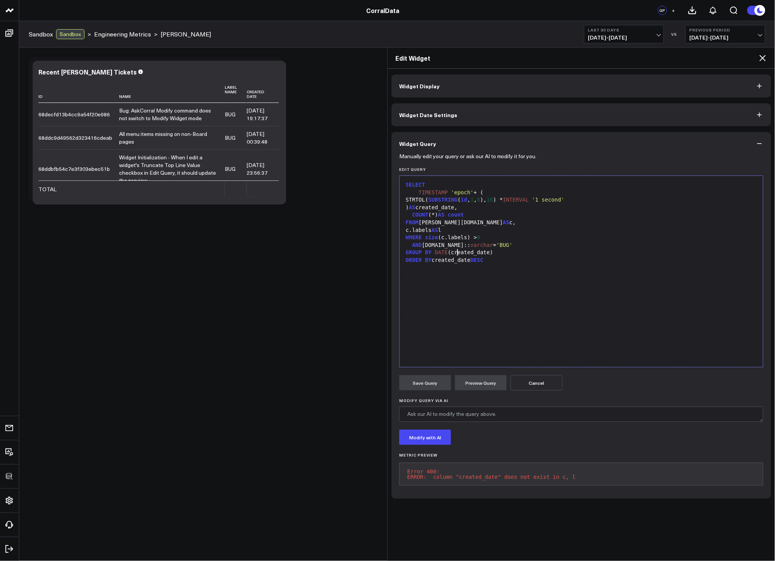
click at [459, 250] on div "GROUP BY DATE (created_date)" at bounding box center [581, 253] width 356 height 8
click at [476, 385] on button "Preview Query" at bounding box center [481, 382] width 52 height 15
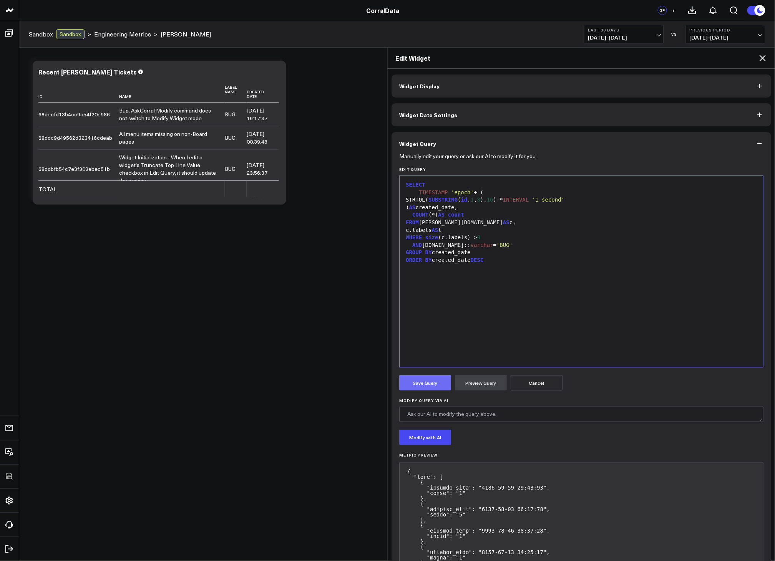
click at [427, 382] on button "Save Query" at bounding box center [425, 382] width 52 height 15
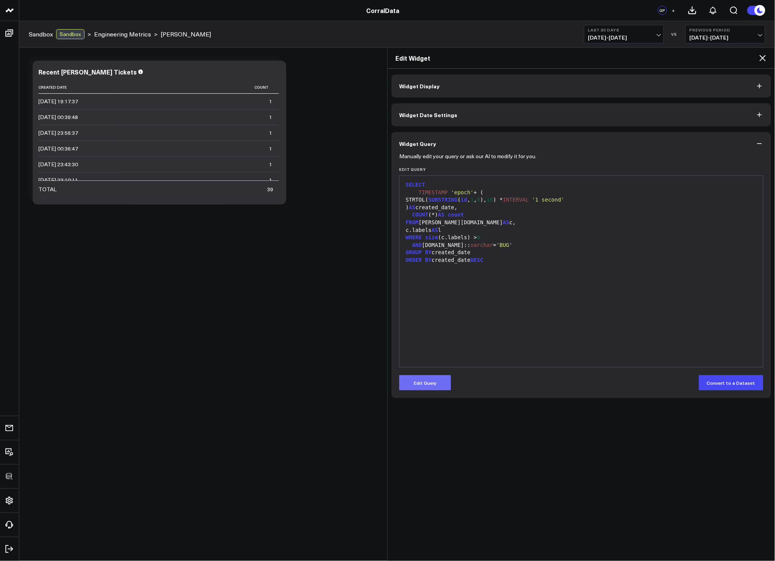
click at [433, 376] on button "Edit Query" at bounding box center [425, 382] width 52 height 15
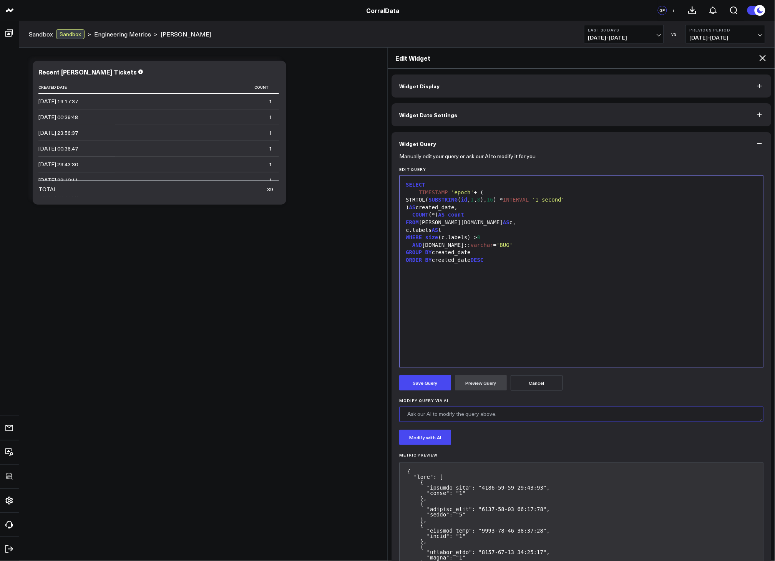
drag, startPoint x: 448, startPoint y: 413, endPoint x: 452, endPoint y: 418, distance: 6.1
click at [448, 413] on textarea "Modify Query via AI" at bounding box center [581, 414] width 364 height 15
type textarea "Cast created_date to DATE()"
click at [432, 442] on button "Modify with AI" at bounding box center [425, 437] width 52 height 15
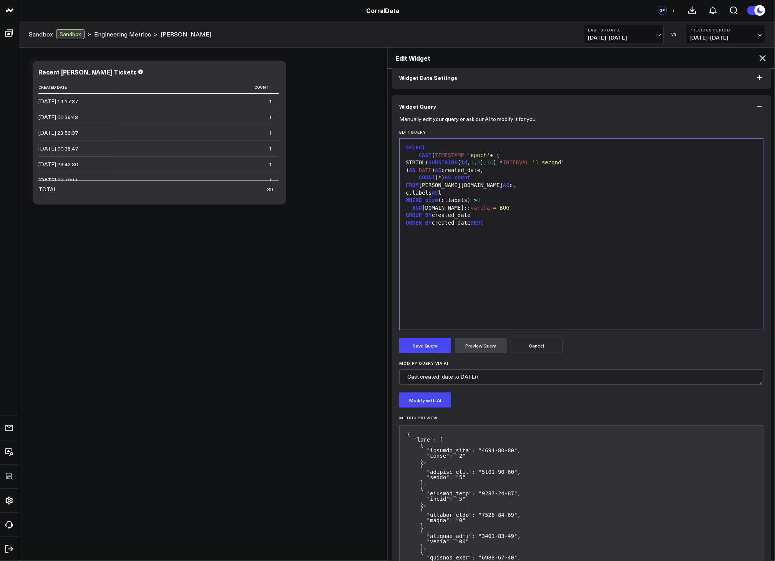
scroll to position [102, 0]
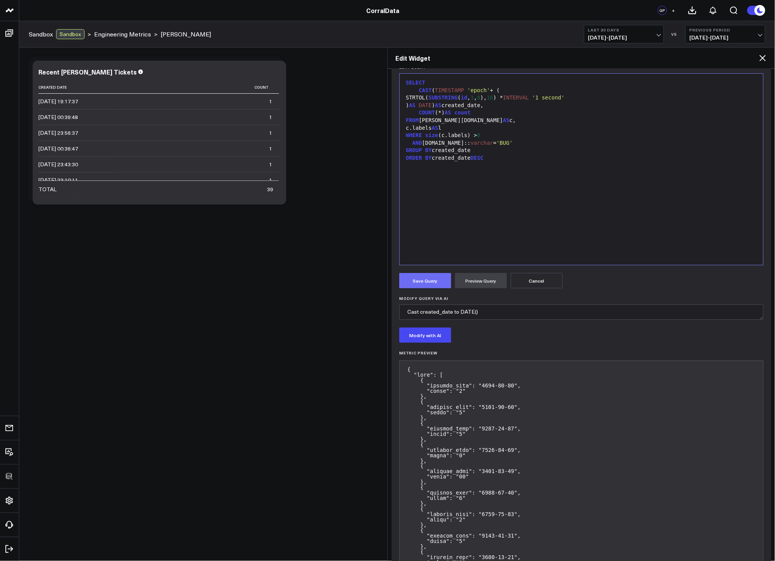
click at [422, 282] on button "Save Query" at bounding box center [425, 280] width 52 height 15
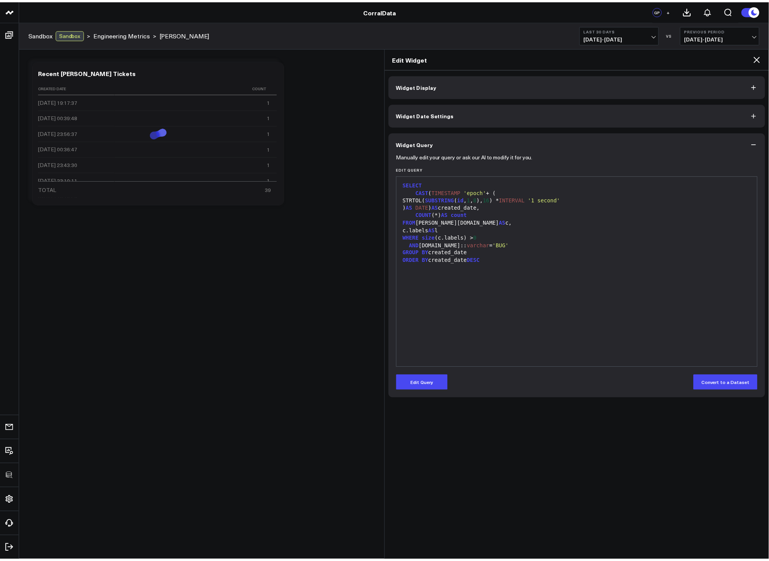
scroll to position [0, 0]
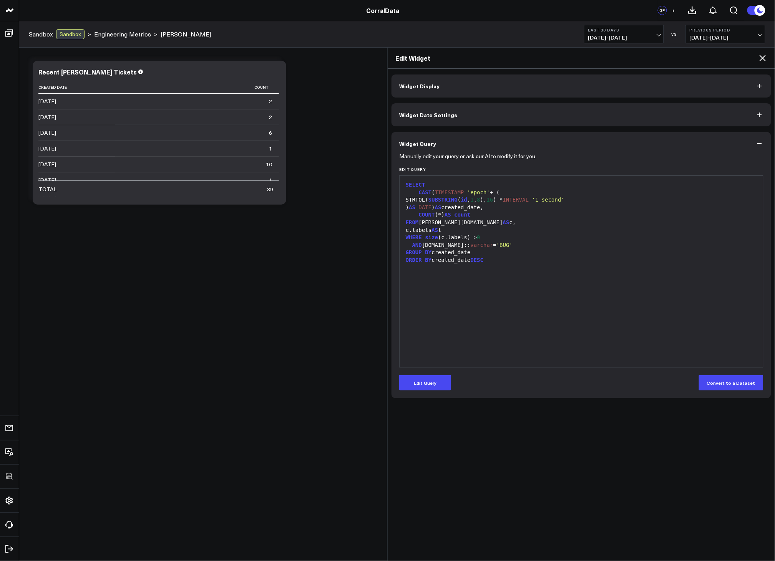
click at [764, 58] on icon at bounding box center [763, 58] width 6 height 6
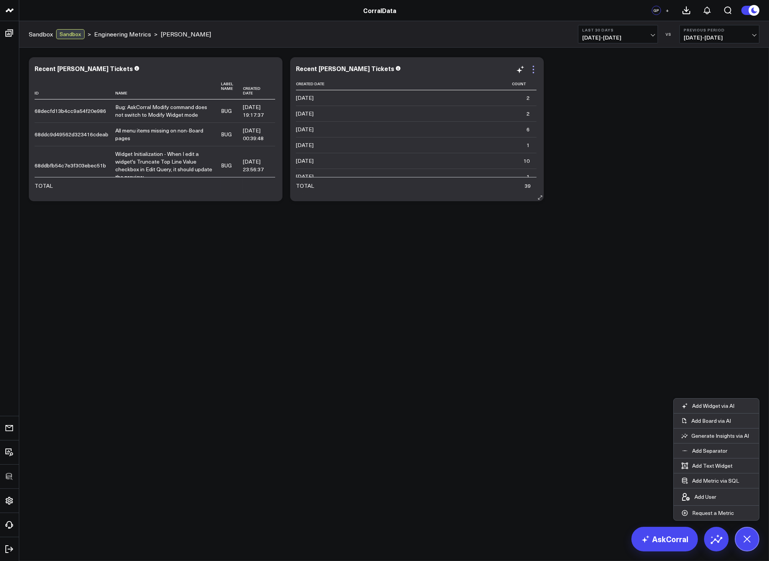
click at [529, 69] on icon at bounding box center [533, 69] width 9 height 9
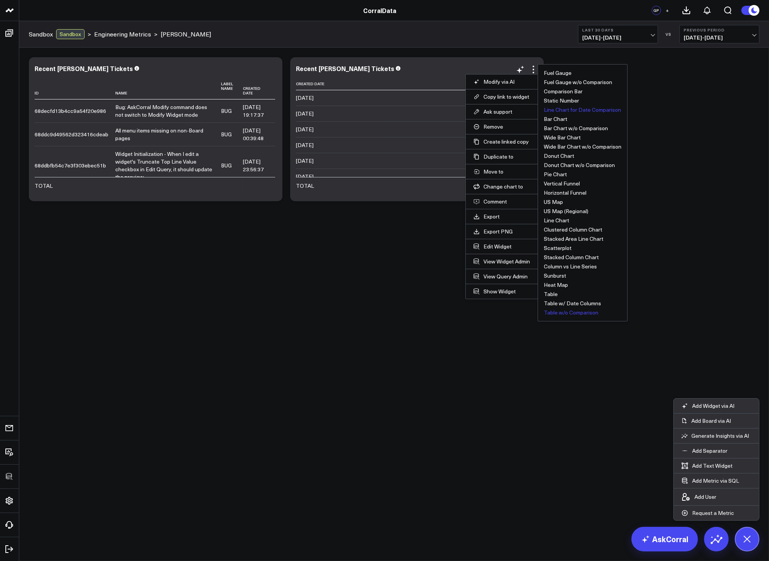
click at [561, 110] on button "Line Chart for Date Comparison" at bounding box center [582, 109] width 77 height 5
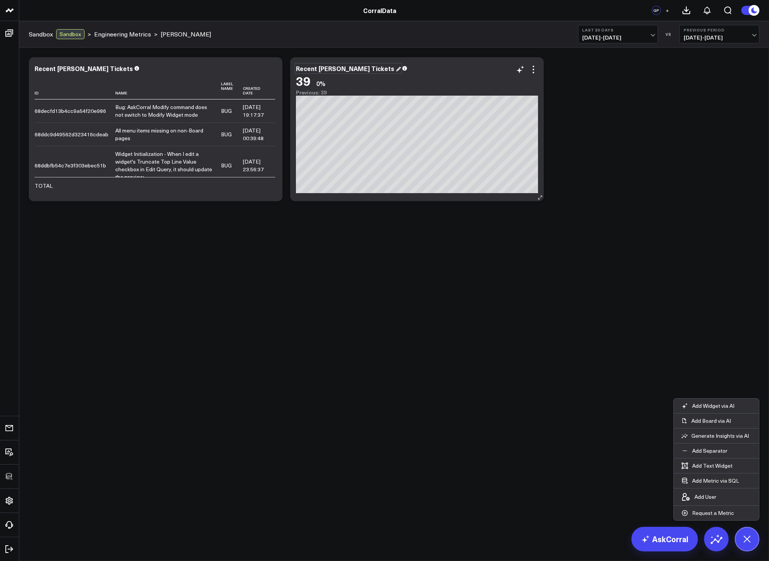
click at [341, 69] on div "Recent Trello Tickets" at bounding box center [348, 68] width 105 height 8
click at [380, 313] on body "3725 Test 829 Studios Accenture Acme Industrial Activant Capital ADVENT Agricul…" at bounding box center [384, 280] width 769 height 561
click at [73, 71] on div "Recent Trello Tickets" at bounding box center [87, 68] width 105 height 8
click at [342, 350] on body "3725 Test 829 Studios Accenture Acme Industrial Activant Capital ADVENT Agricul…" at bounding box center [384, 280] width 769 height 561
click at [365, 324] on body "3725 Test 829 Studios Accenture Acme Industrial Activant Capital ADVENT Agricul…" at bounding box center [384, 280] width 769 height 561
